Goal: Task Accomplishment & Management: Complete application form

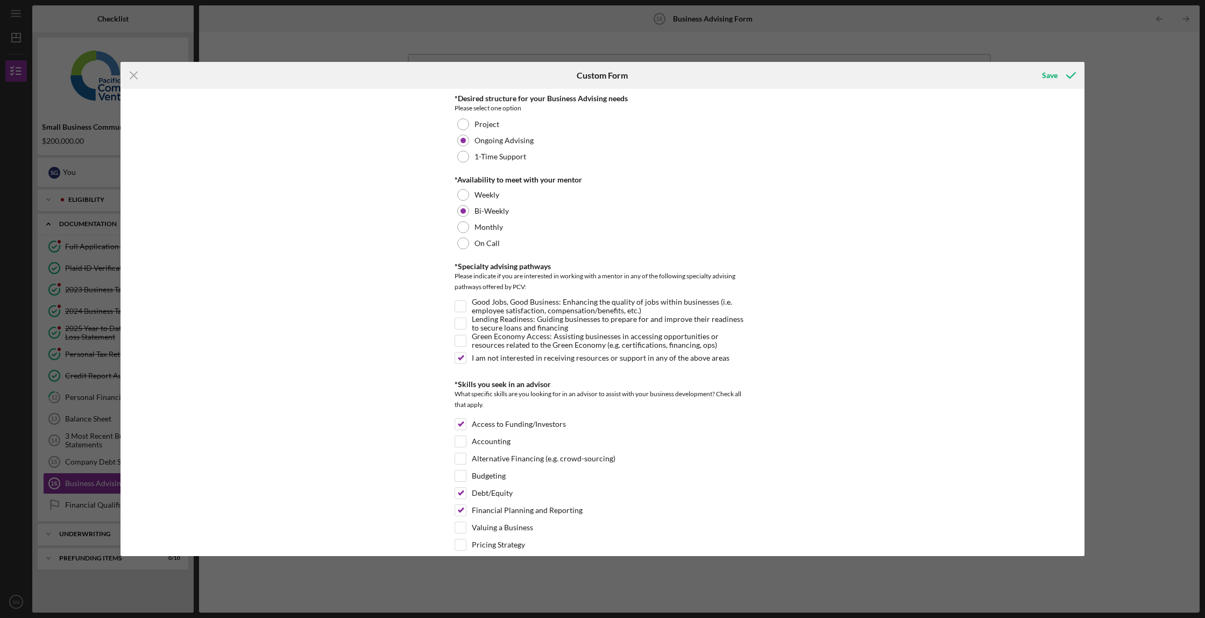
scroll to position [809, 0]
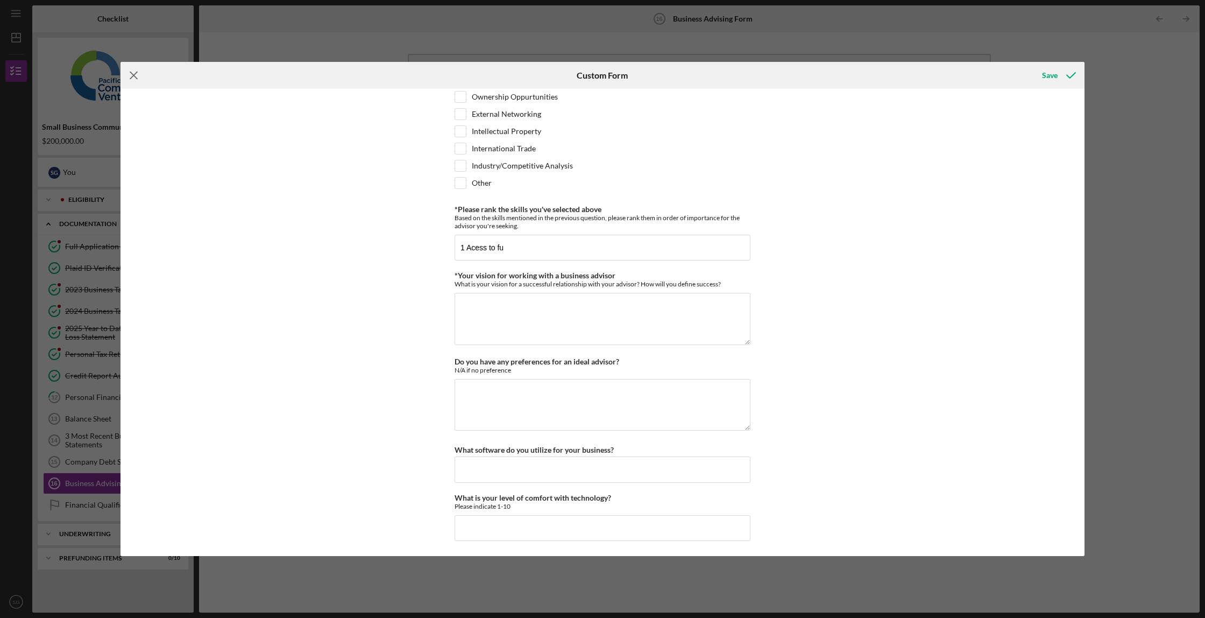
drag, startPoint x: 131, startPoint y: 75, endPoint x: 156, endPoint y: 30, distance: 52.3
click at [131, 75] on icon "Icon/Menu Close" at bounding box center [134, 75] width 27 height 27
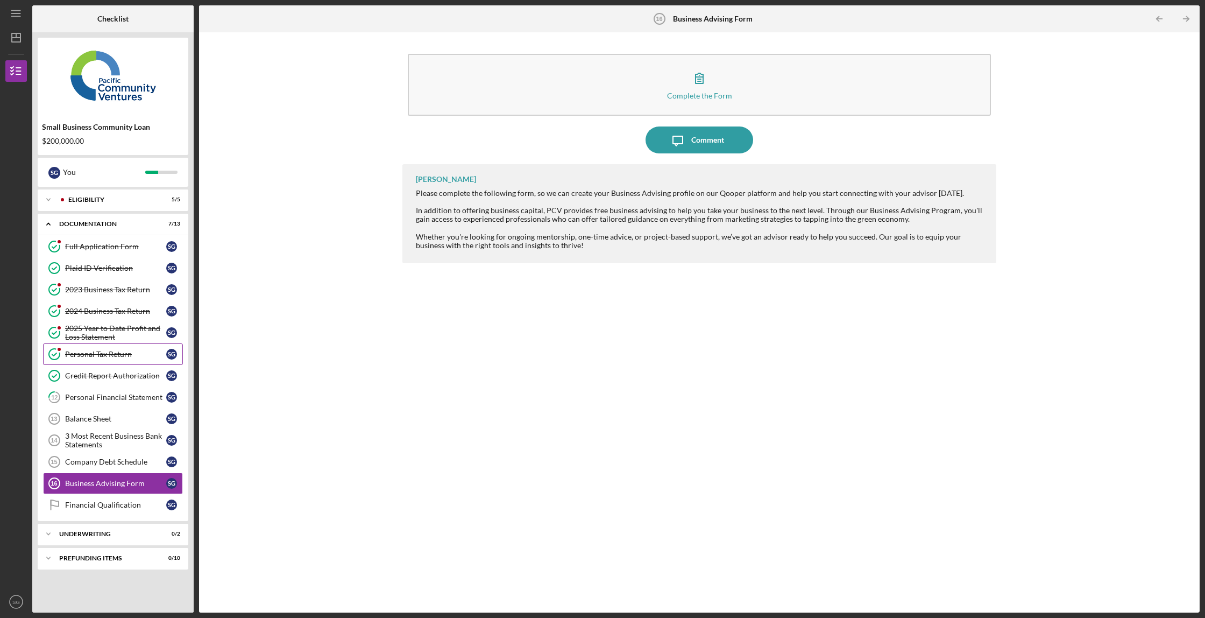
click at [101, 352] on div "Personal Tax Return" at bounding box center [115, 354] width 101 height 9
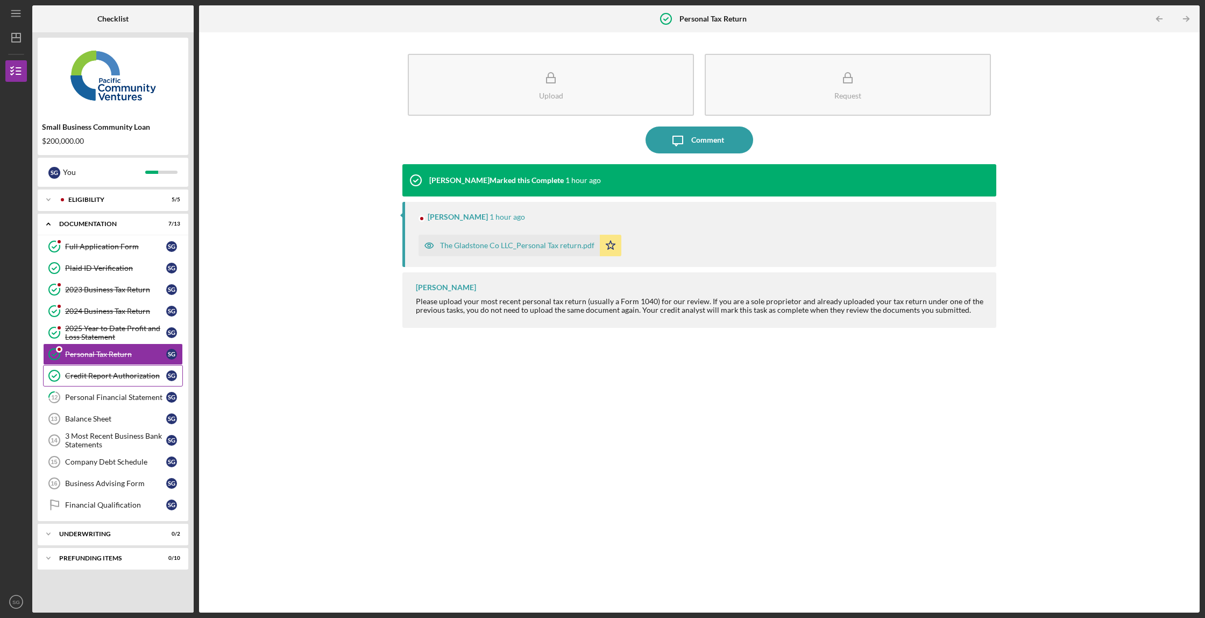
click at [107, 374] on div "Credit Report Authorization" at bounding box center [115, 375] width 101 height 9
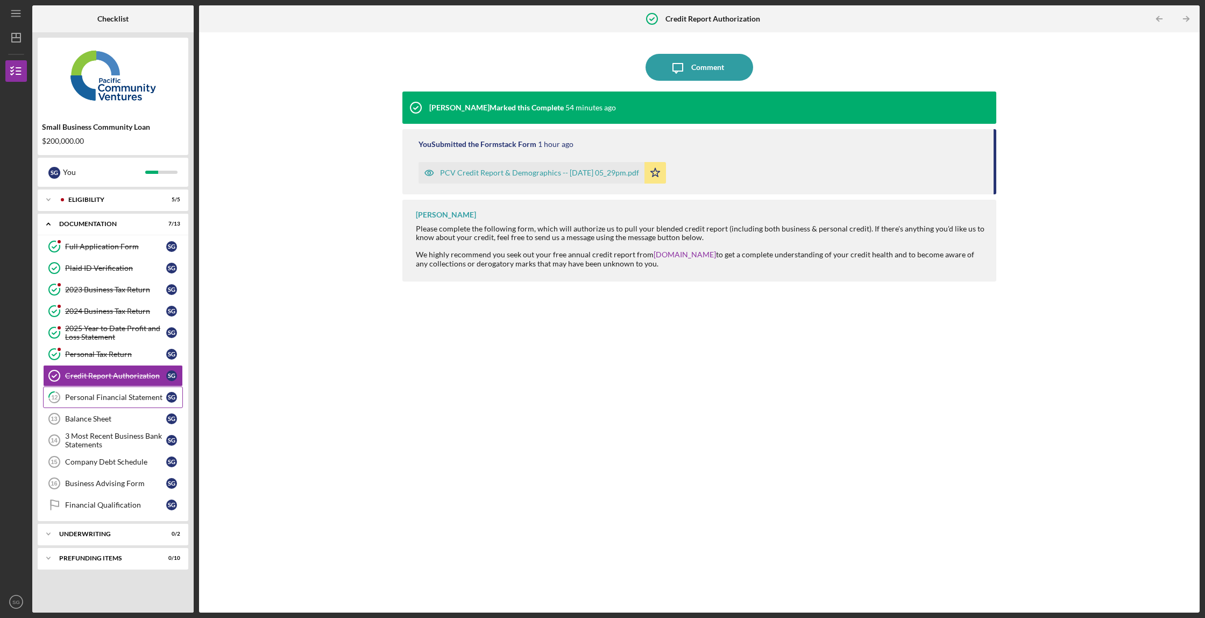
click at [110, 393] on div "Personal Financial Statement" at bounding box center [115, 397] width 101 height 9
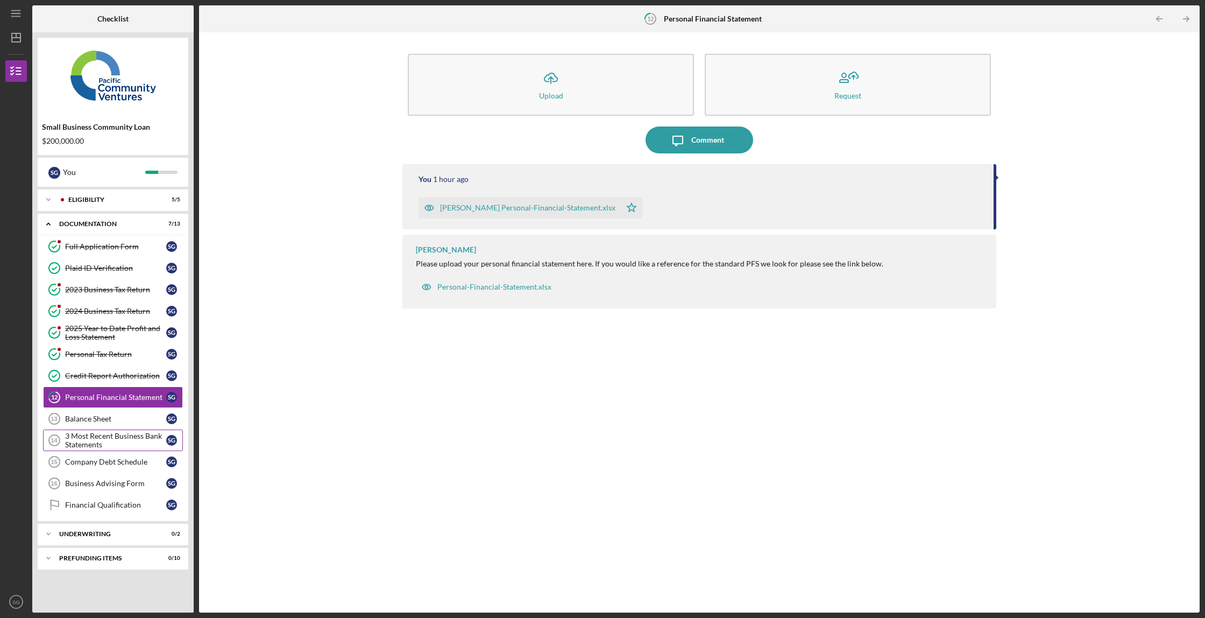
click at [115, 438] on div "3 Most Recent Business Bank Statements" at bounding box center [115, 440] width 101 height 17
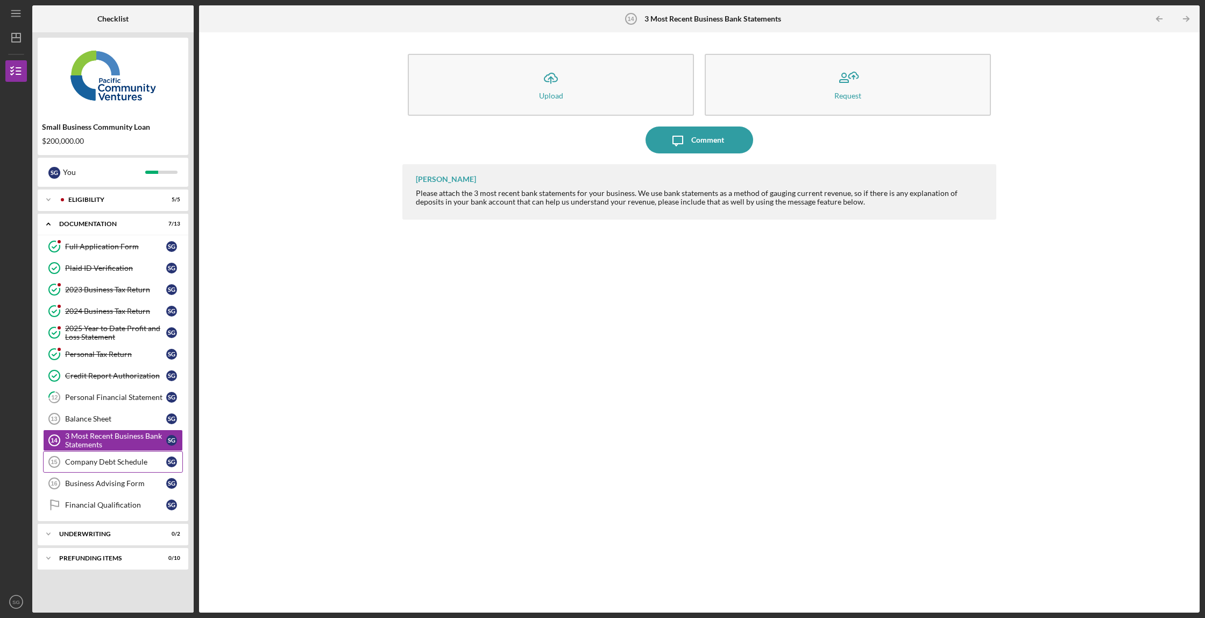
click at [114, 460] on div "Company Debt Schedule" at bounding box center [115, 461] width 101 height 9
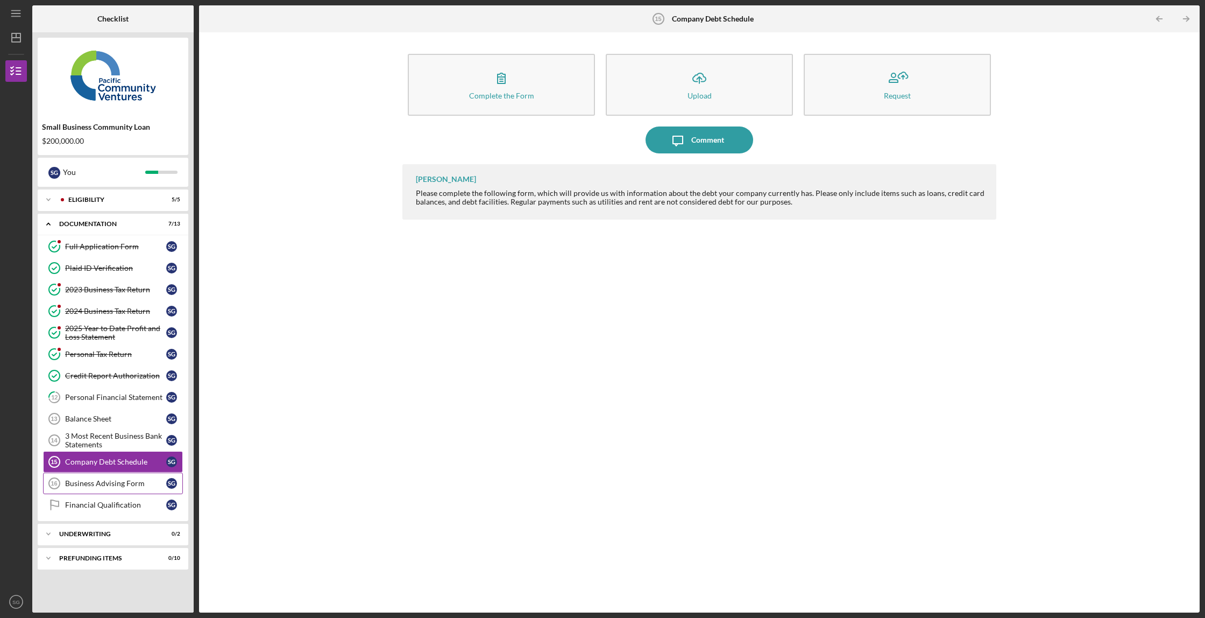
click at [116, 488] on link "Business Advising Form 16 Business Advising Form S G" at bounding box center [113, 483] width 140 height 22
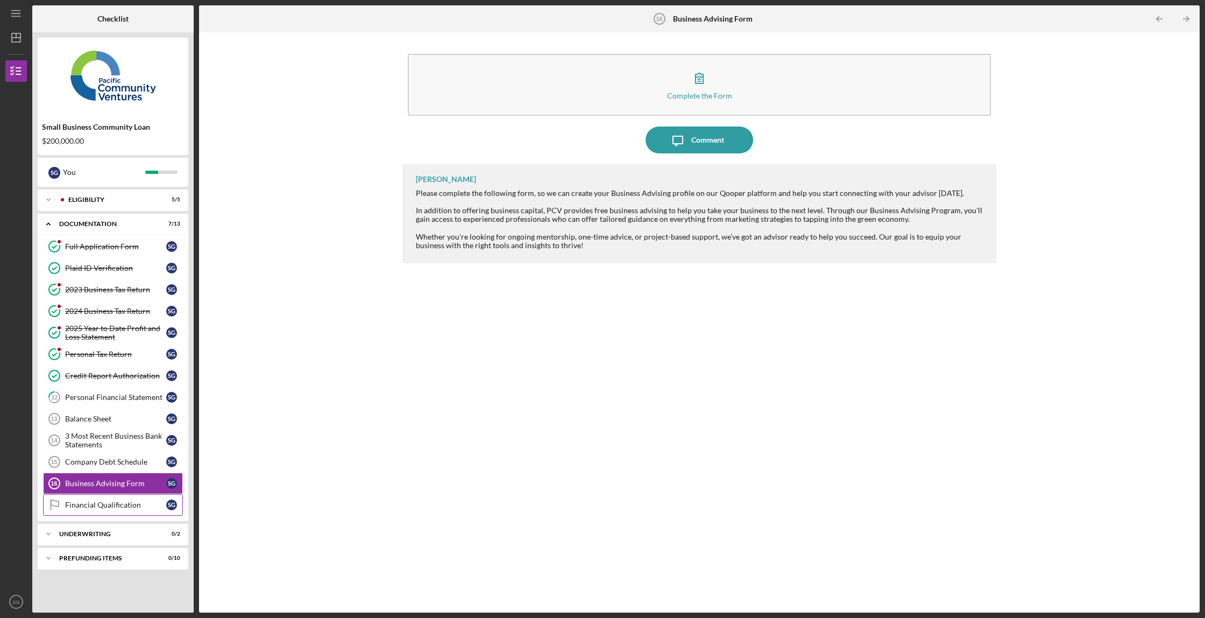
click at [115, 510] on link "Financial Qualification Financial Qualification S G" at bounding box center [113, 505] width 140 height 22
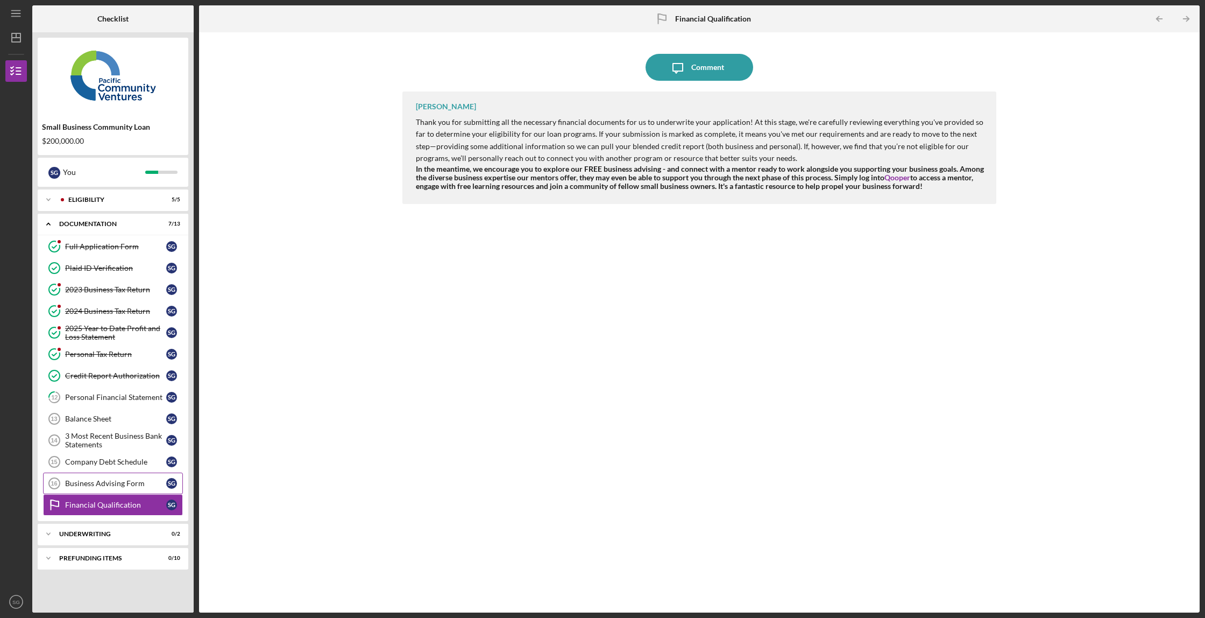
click at [77, 487] on div "Business Advising Form" at bounding box center [115, 483] width 101 height 9
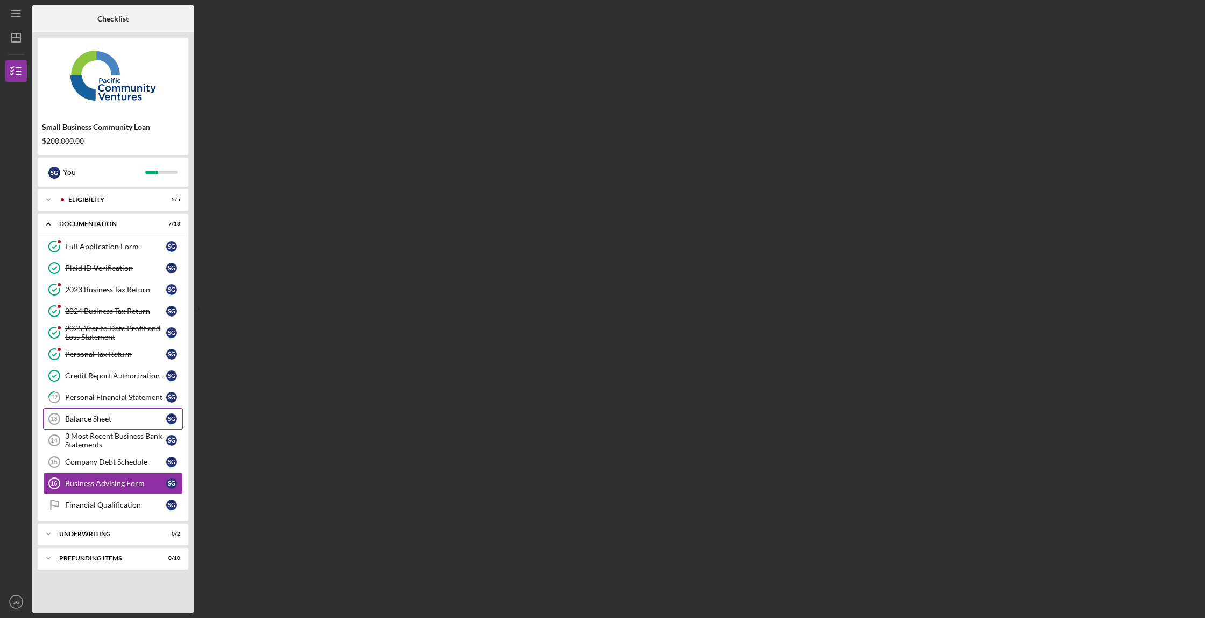
click at [95, 416] on div "Balance Sheet" at bounding box center [115, 418] width 101 height 9
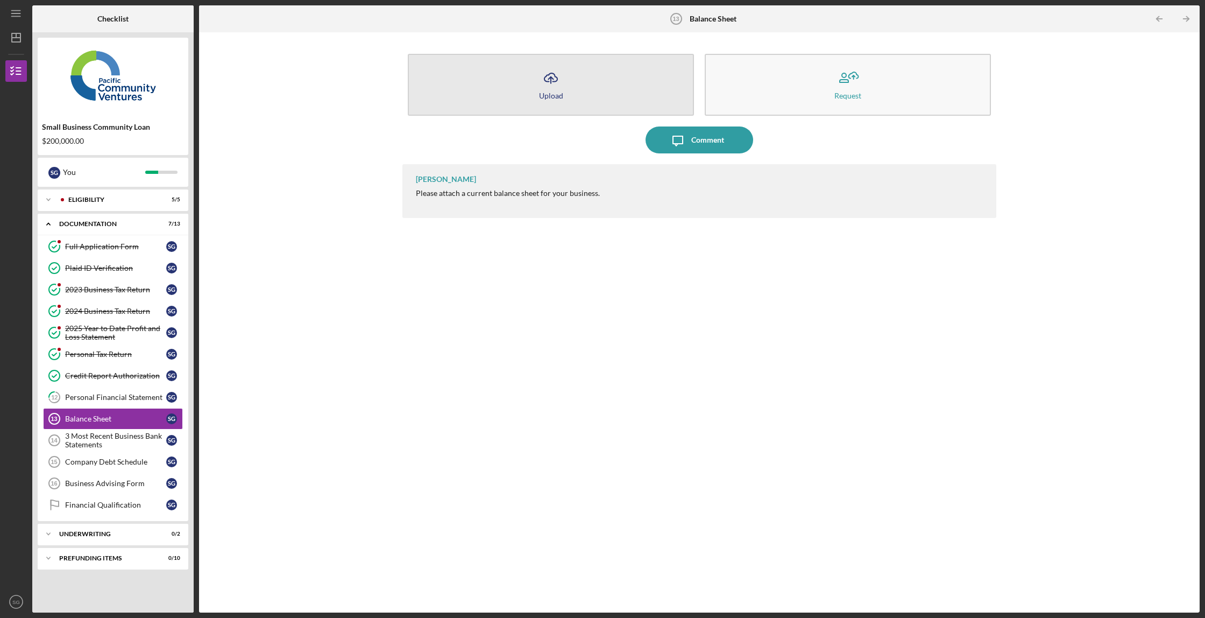
click at [602, 92] on button "Icon/Upload Upload" at bounding box center [551, 85] width 286 height 62
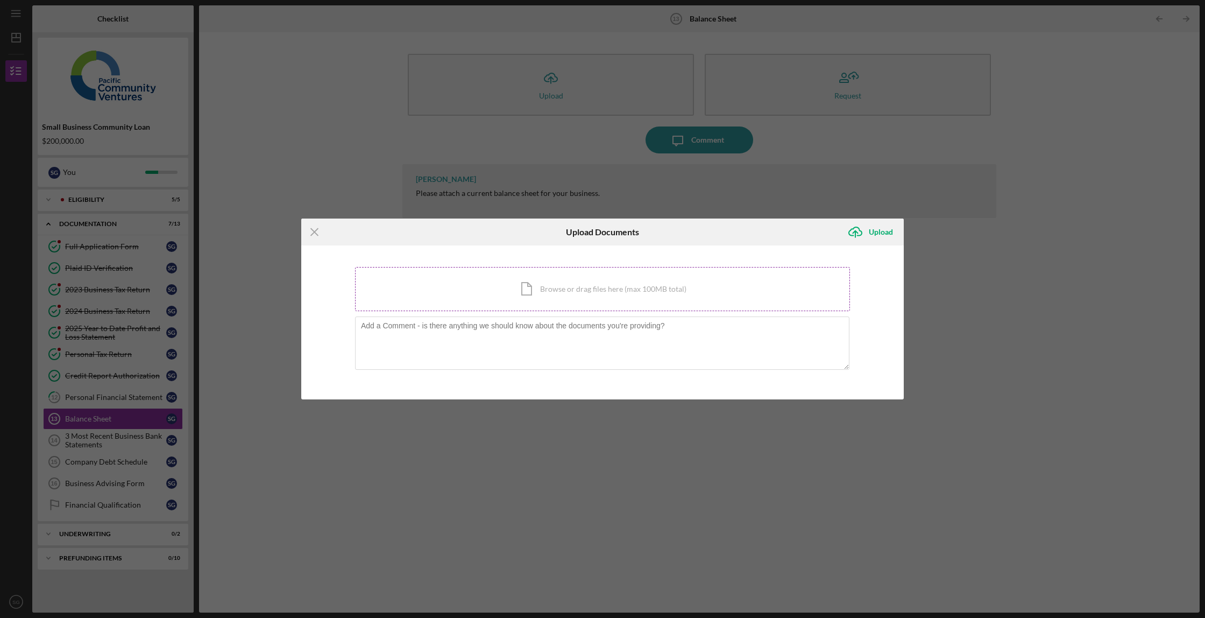
click at [525, 282] on div "Icon/Document Browse or drag files here (max 100MB total) Tap to choose files o…" at bounding box center [602, 289] width 495 height 44
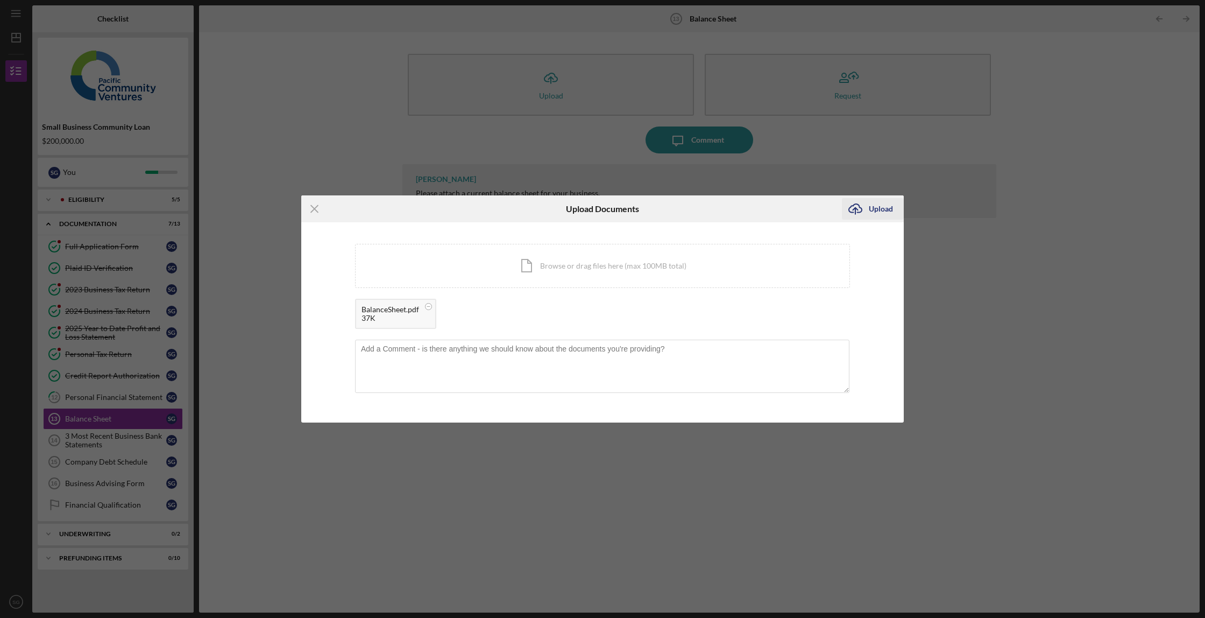
click at [894, 206] on button "Icon/Upload Upload" at bounding box center [873, 209] width 62 height 22
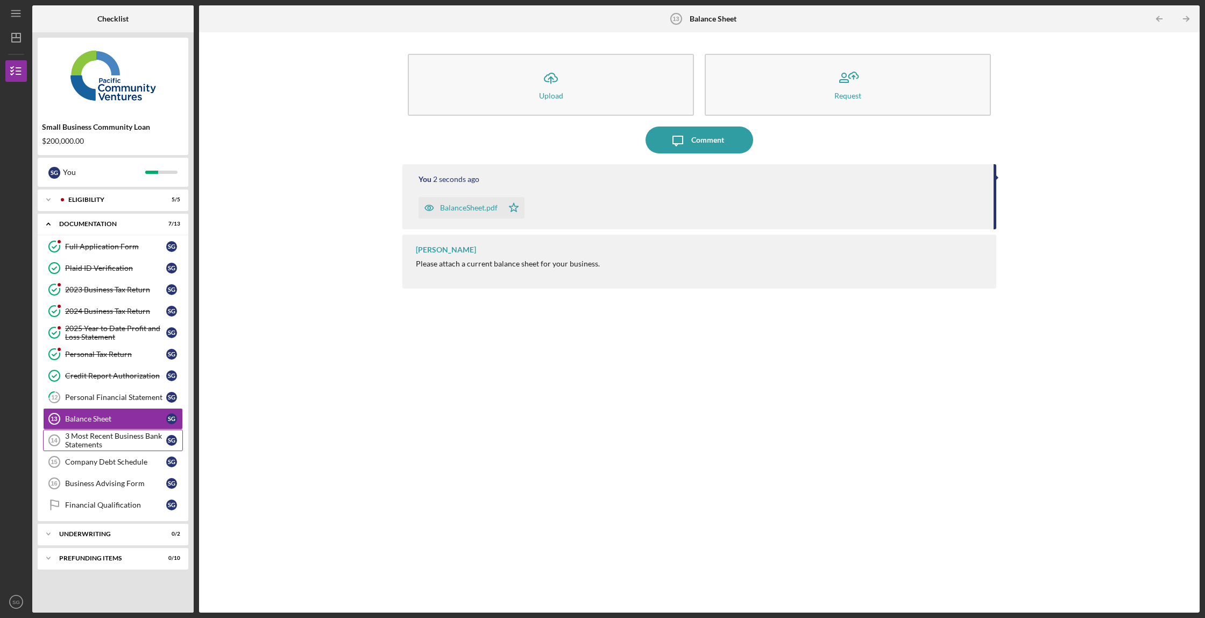
click at [118, 445] on div "3 Most Recent Business Bank Statements" at bounding box center [115, 440] width 101 height 17
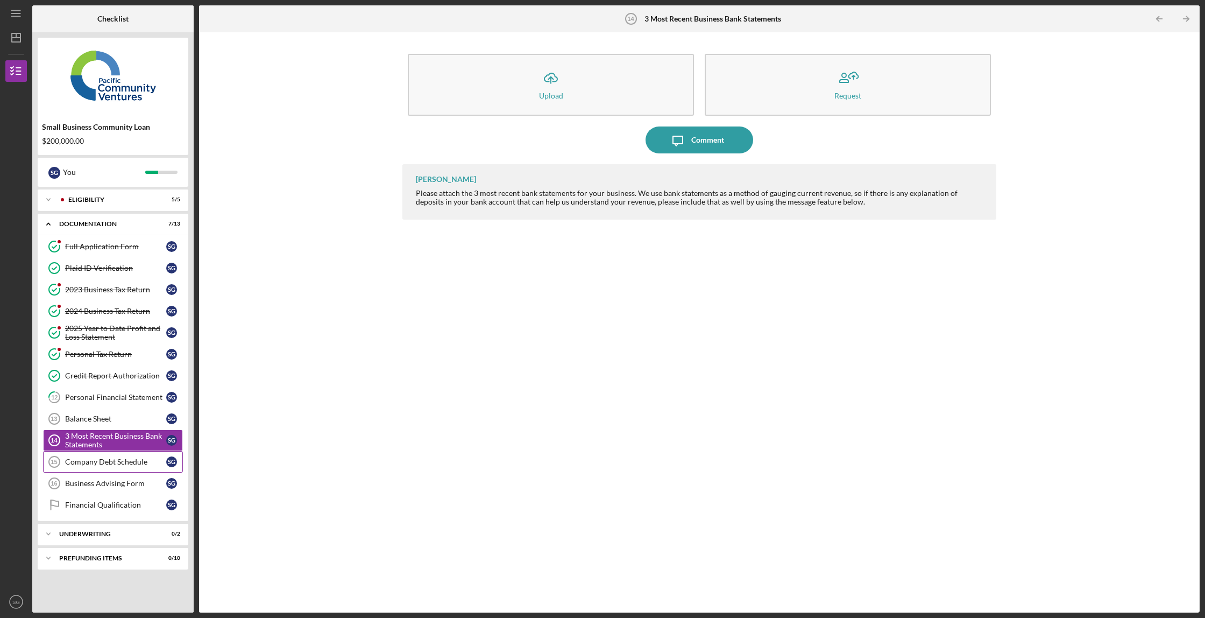
click at [121, 468] on link "Company Debt Schedule 15 Company Debt Schedule S G" at bounding box center [113, 462] width 140 height 22
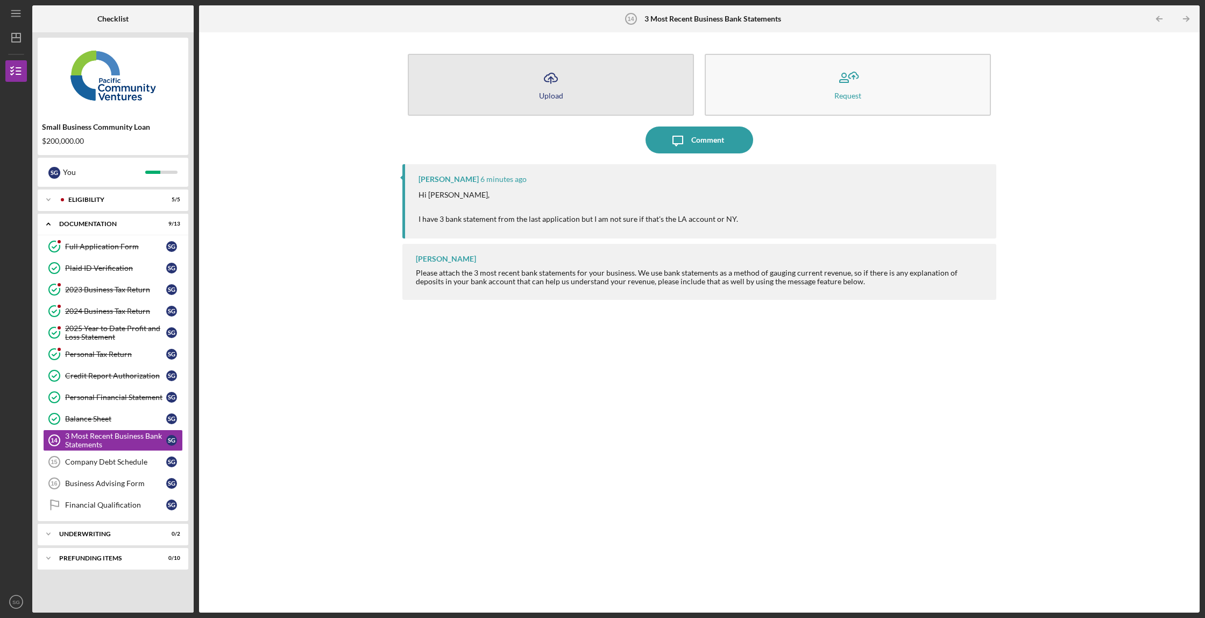
click at [533, 89] on button "Icon/Upload Upload" at bounding box center [551, 85] width 286 height 62
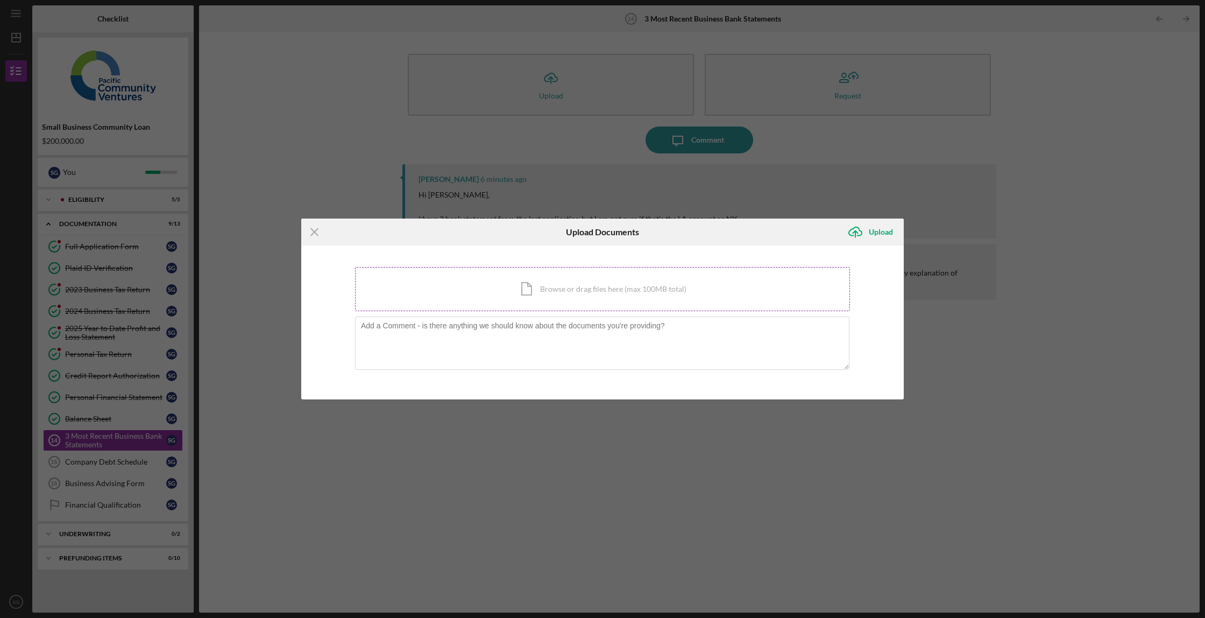
click at [536, 287] on div "Icon/Document Browse or drag files here (max 100MB total) Tap to choose files o…" at bounding box center [602, 289] width 495 height 44
click at [540, 286] on div "Icon/Document Browse or drag files here (max 100MB total) Tap to choose files o…" at bounding box center [602, 289] width 495 height 44
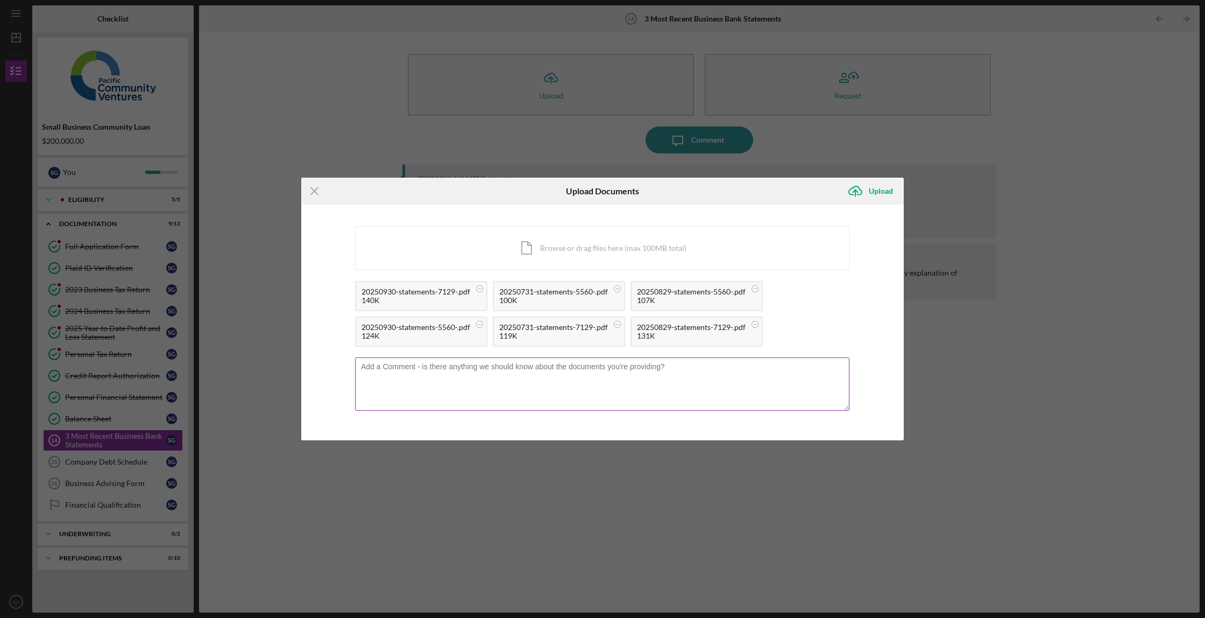
click at [511, 376] on textarea at bounding box center [602, 383] width 494 height 53
type textarea "7129 is LA 5560 is NY"
click at [869, 189] on div "Upload" at bounding box center [881, 191] width 24 height 22
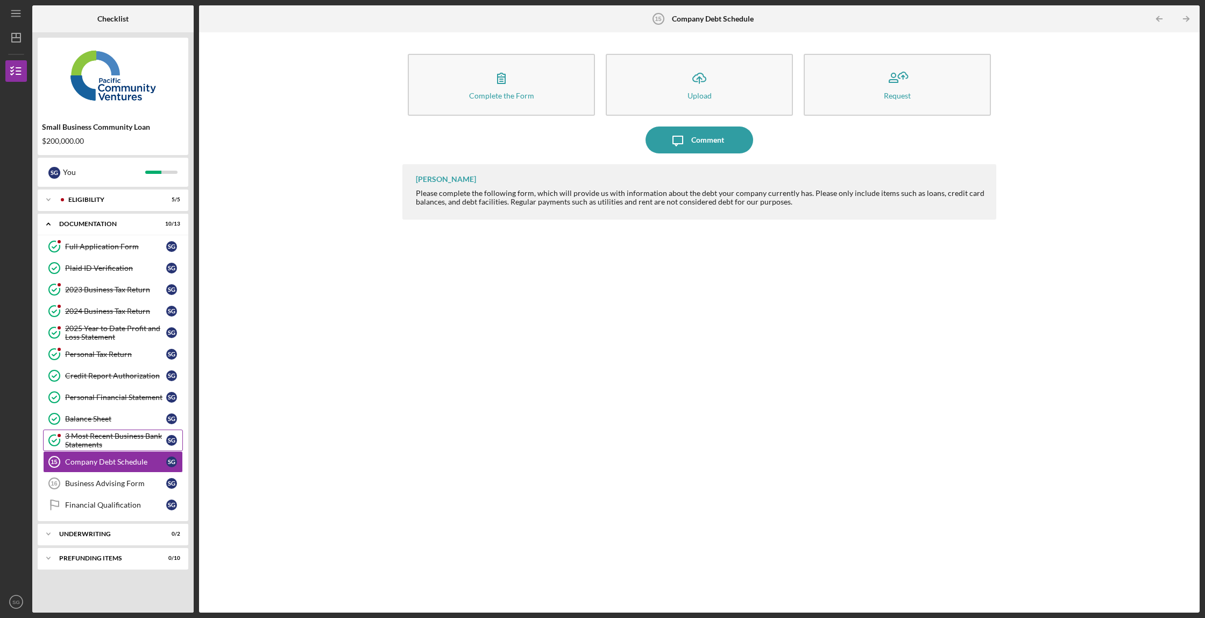
click at [124, 442] on div "3 Most Recent Business Bank Statements" at bounding box center [115, 440] width 101 height 17
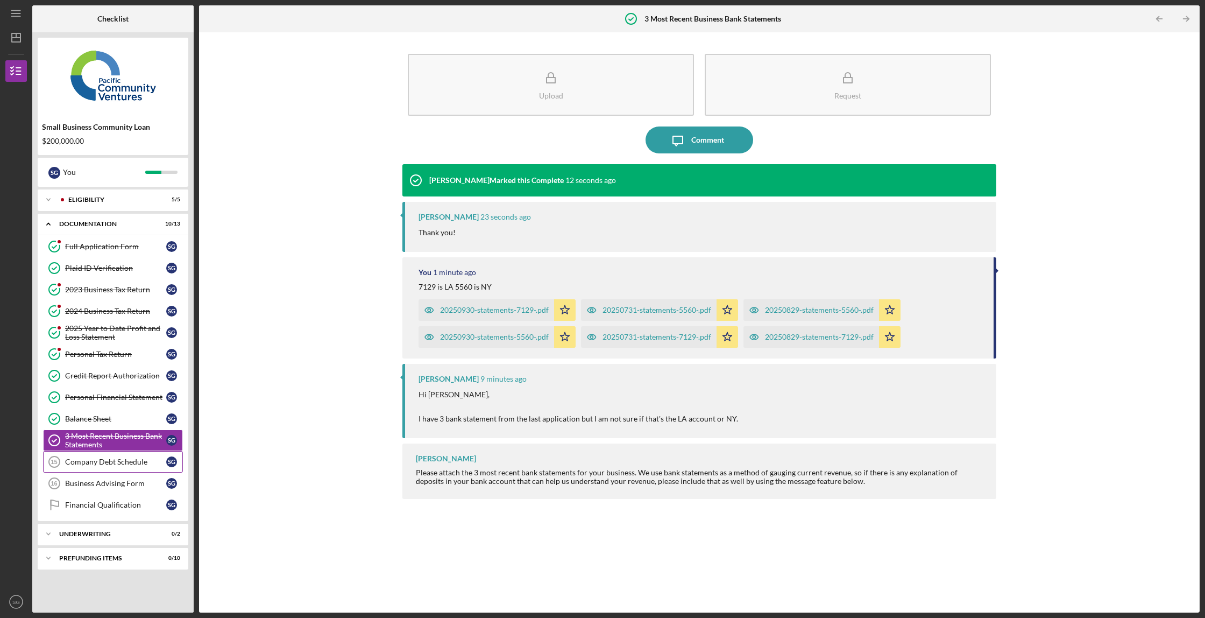
click at [108, 455] on link "Company Debt Schedule 15 Company Debt Schedule S G" at bounding box center [113, 462] width 140 height 22
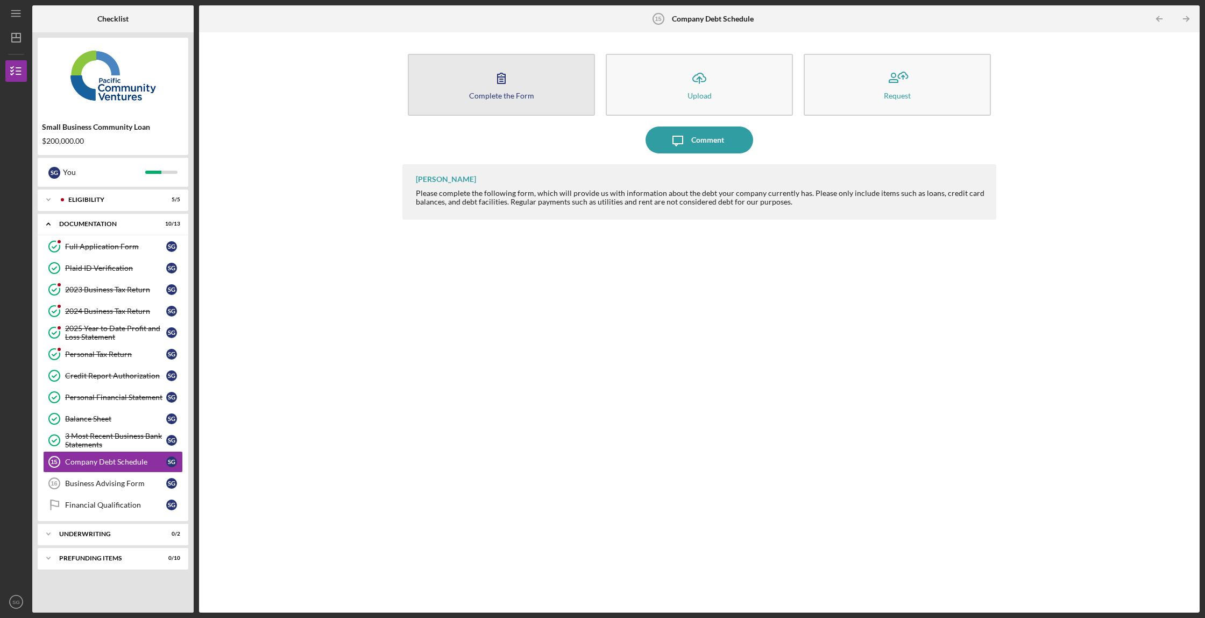
click at [547, 86] on button "Complete the Form Form" at bounding box center [501, 85] width 187 height 62
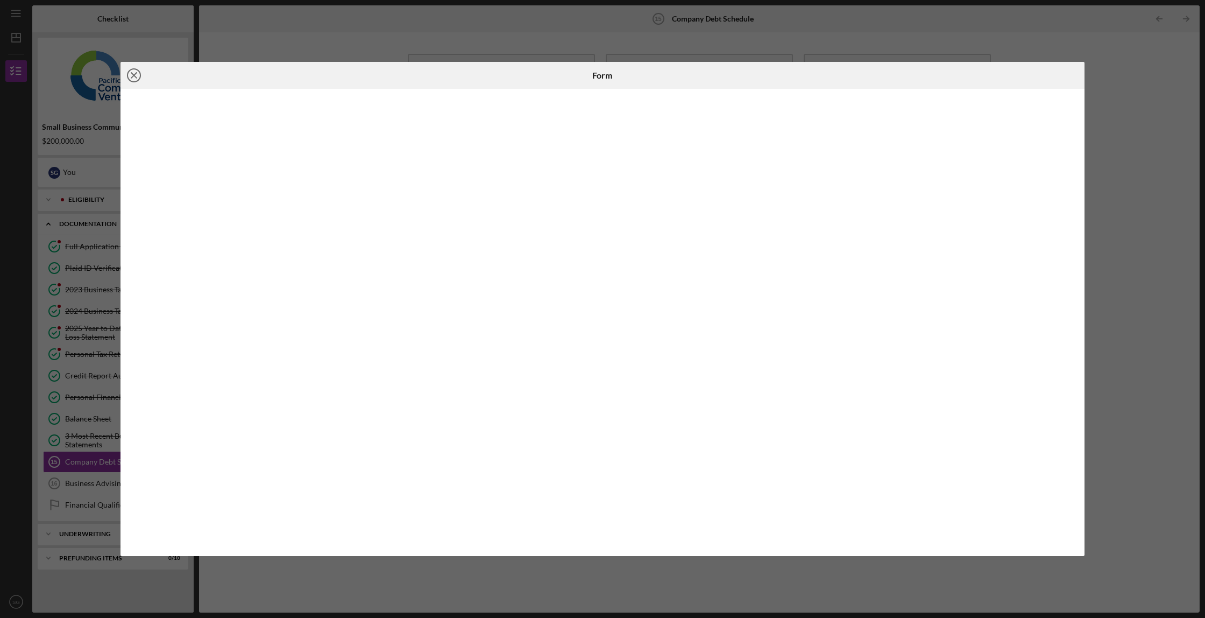
click at [130, 72] on icon "Icon/Close" at bounding box center [134, 75] width 27 height 27
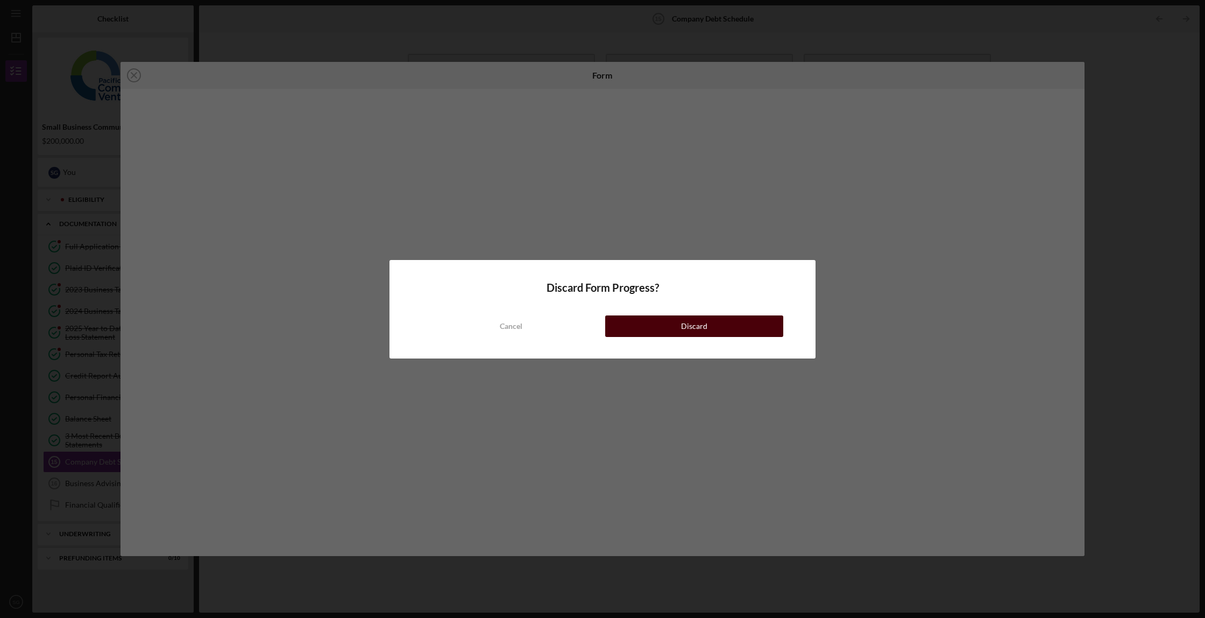
click at [716, 323] on button "Discard" at bounding box center [694, 326] width 178 height 22
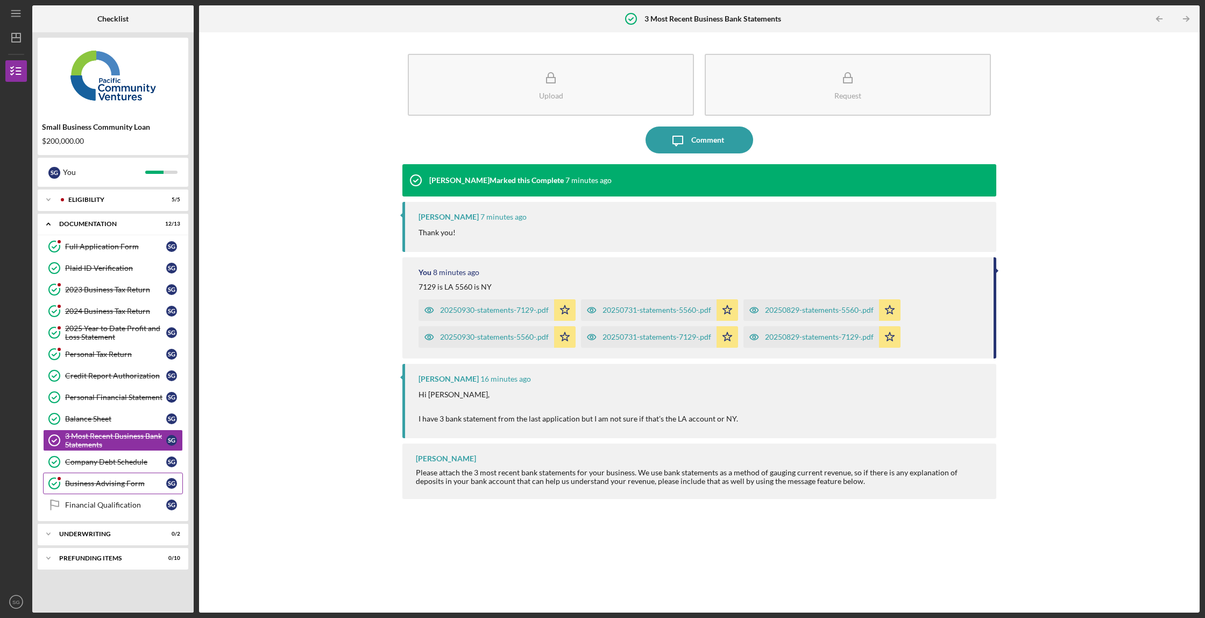
click at [118, 484] on div "Business Advising Form" at bounding box center [115, 483] width 101 height 9
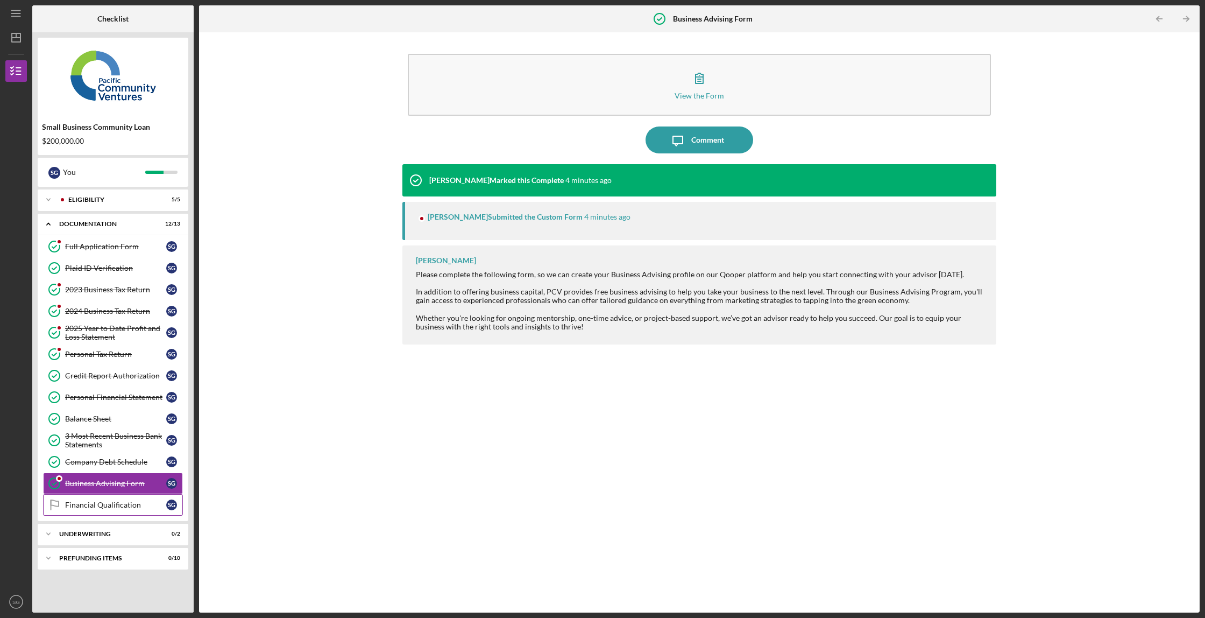
click at [137, 494] on link "Financial Qualification Financial Qualification S G" at bounding box center [113, 505] width 140 height 22
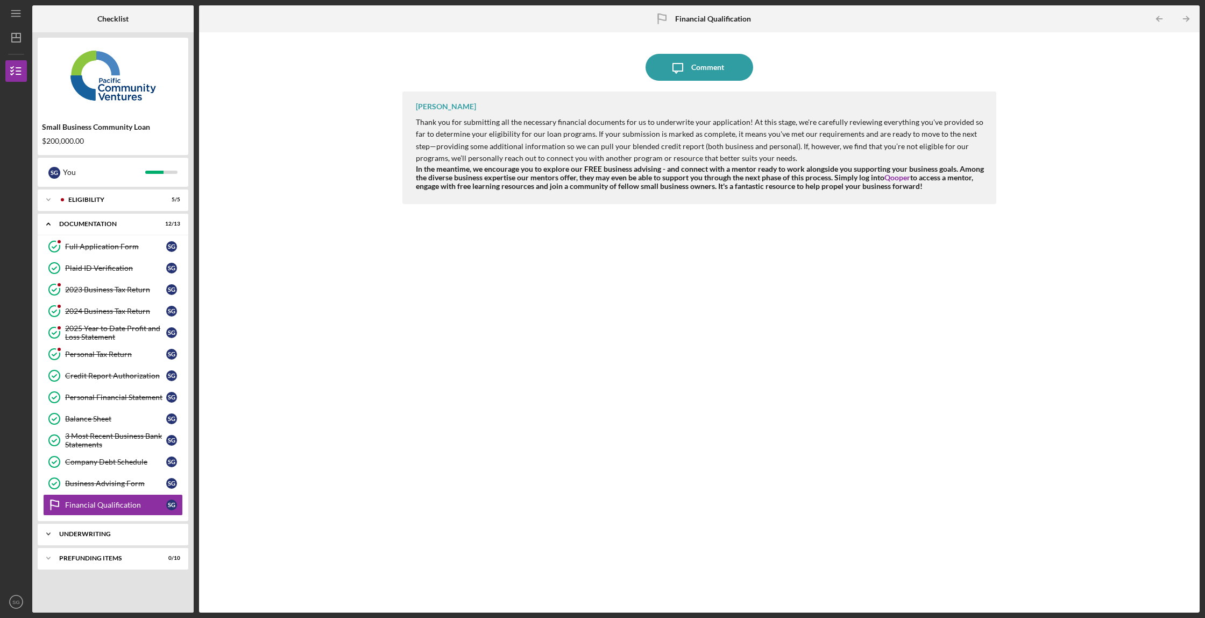
click at [133, 536] on div "Icon/Expander Underwriting 0 / 2" at bounding box center [113, 534] width 151 height 22
click at [128, 200] on div "Eligibility" at bounding box center [121, 199] width 107 height 6
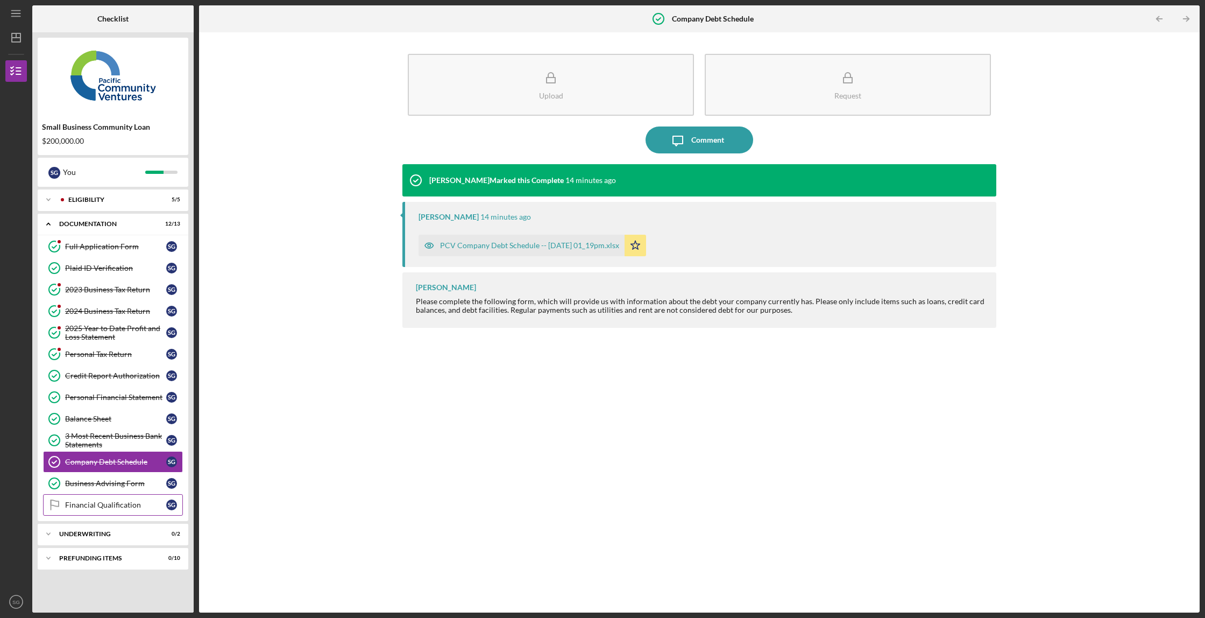
click at [102, 509] on link "Financial Qualification Financial Qualification S G" at bounding box center [113, 505] width 140 height 22
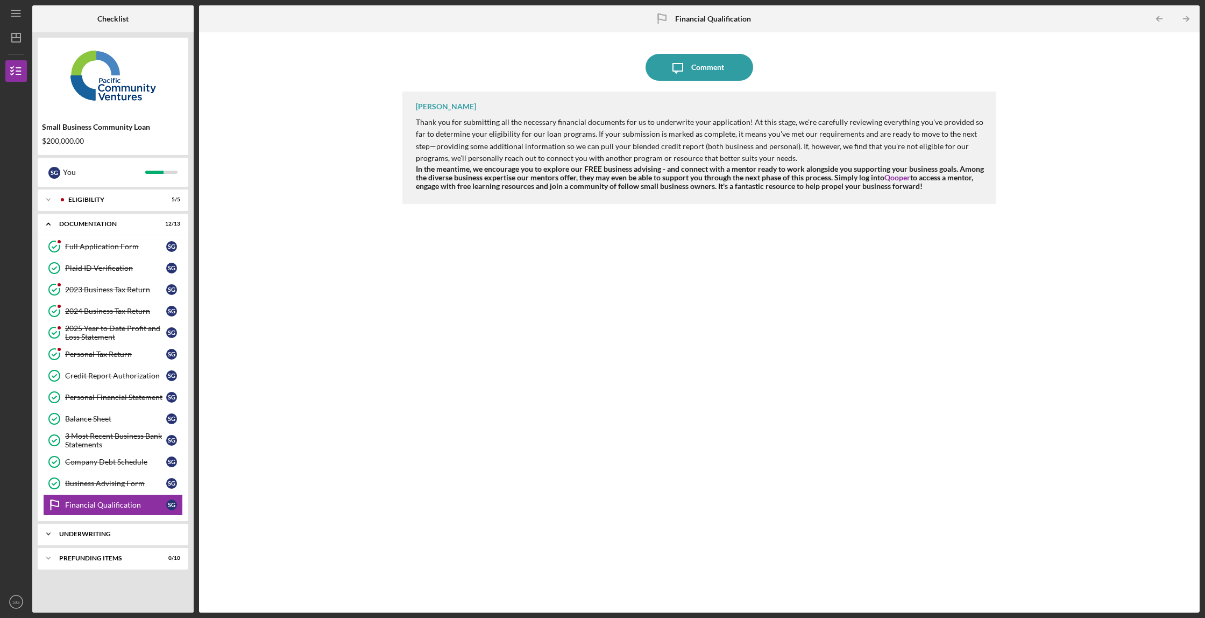
click at [76, 526] on div "Icon/Expander Underwriting 0 / 2" at bounding box center [113, 534] width 151 height 22
